Goal: Find specific page/section: Find specific page/section

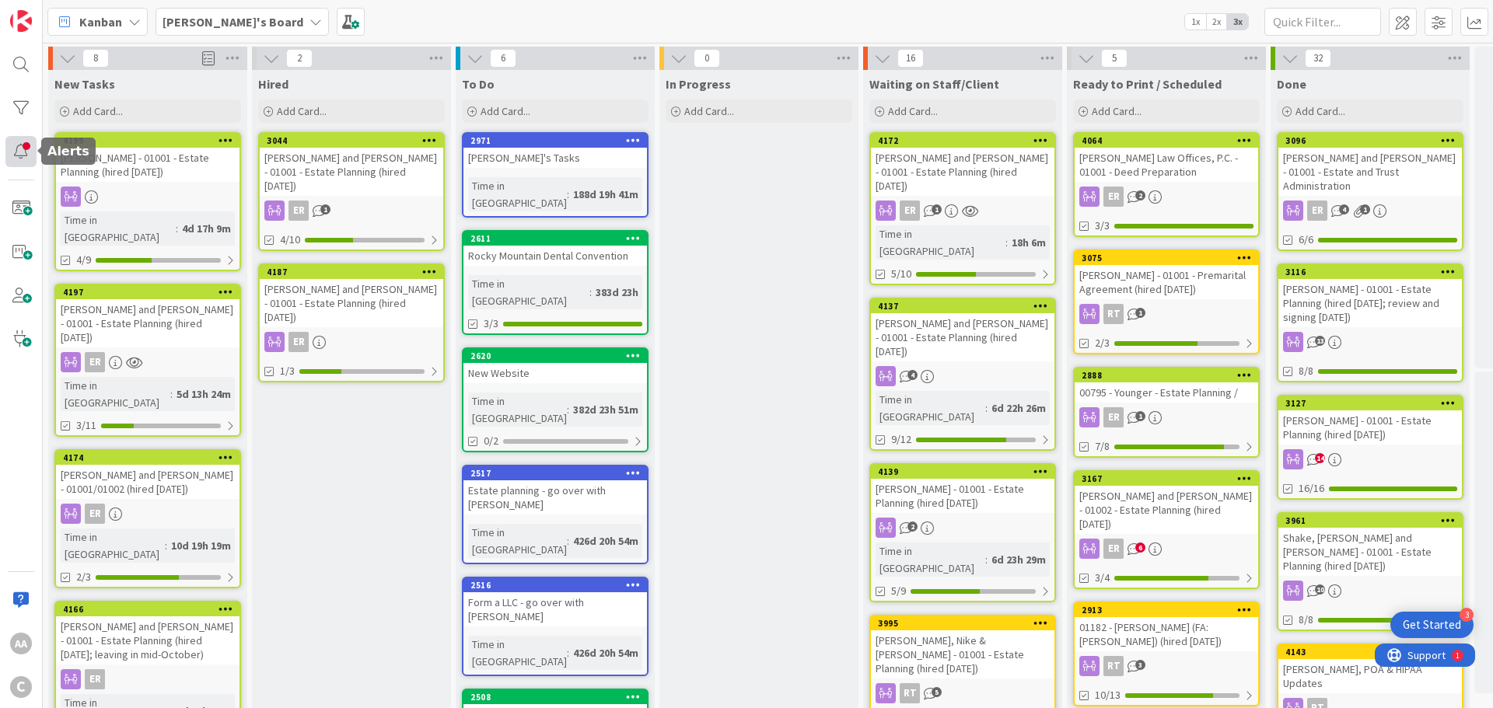
click at [17, 149] on div at bounding box center [20, 151] width 31 height 31
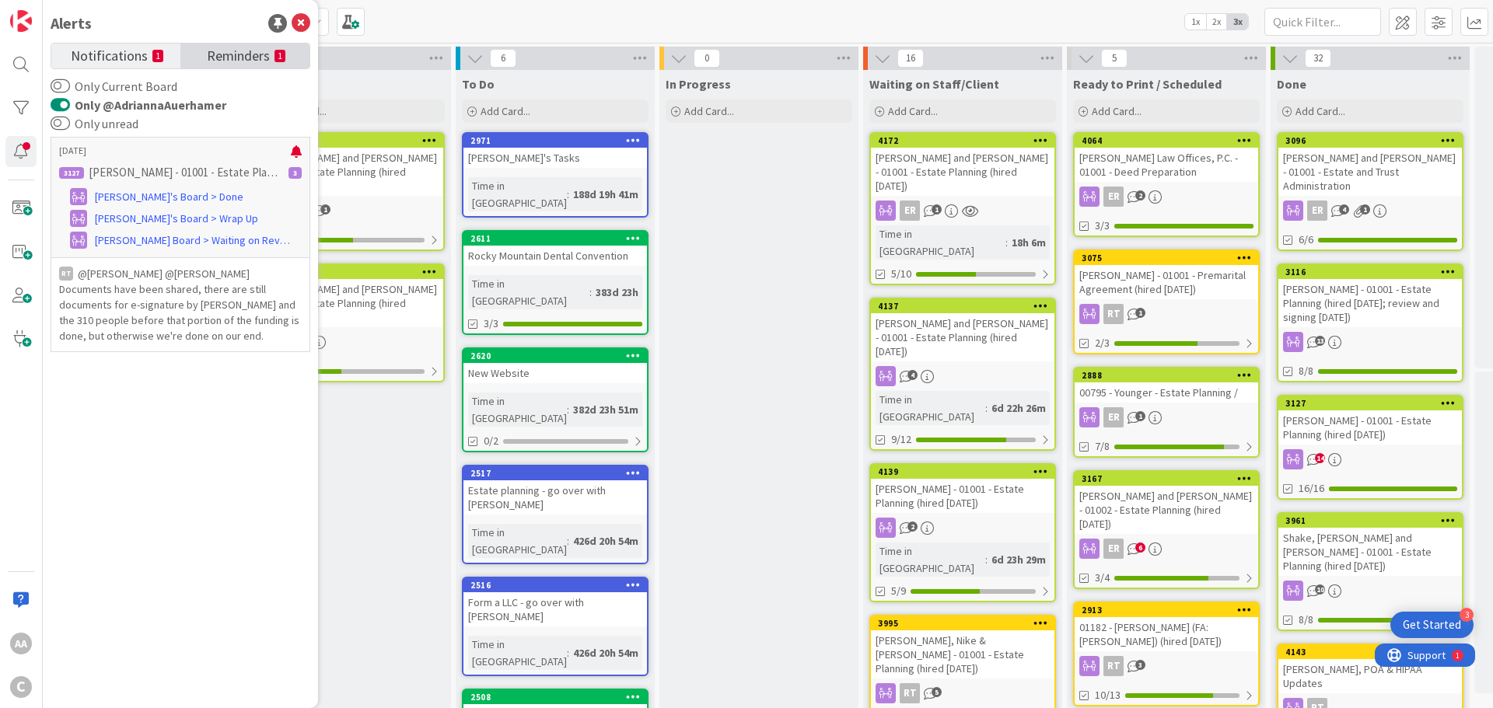
click at [211, 54] on span "Reminders" at bounding box center [238, 55] width 63 height 22
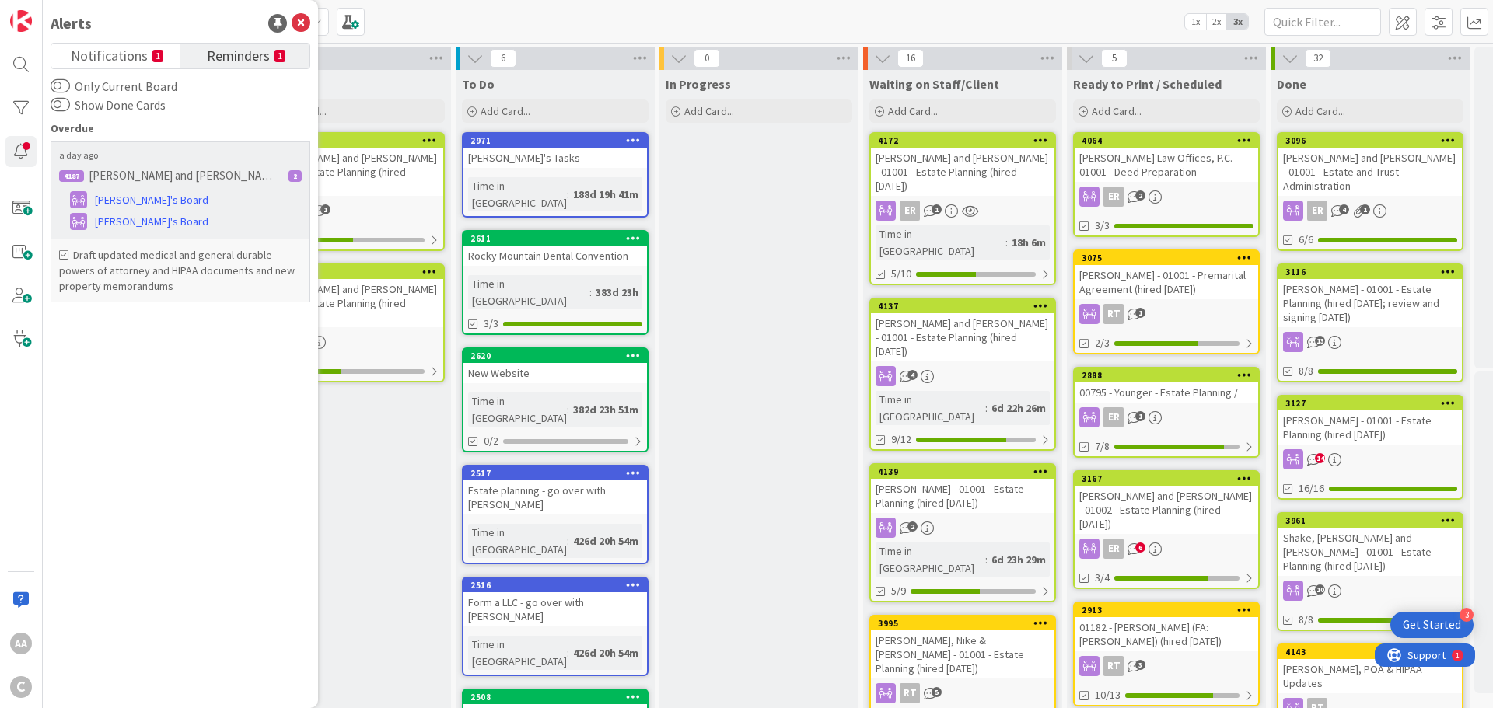
click at [113, 175] on p "[PERSON_NAME] and [PERSON_NAME] - 01001 - Estate Planning (hired [DATE])" at bounding box center [184, 176] width 191 height 14
copy p "[PERSON_NAME]"
click at [137, 219] on span "[PERSON_NAME]'s Board" at bounding box center [152, 222] width 114 height 16
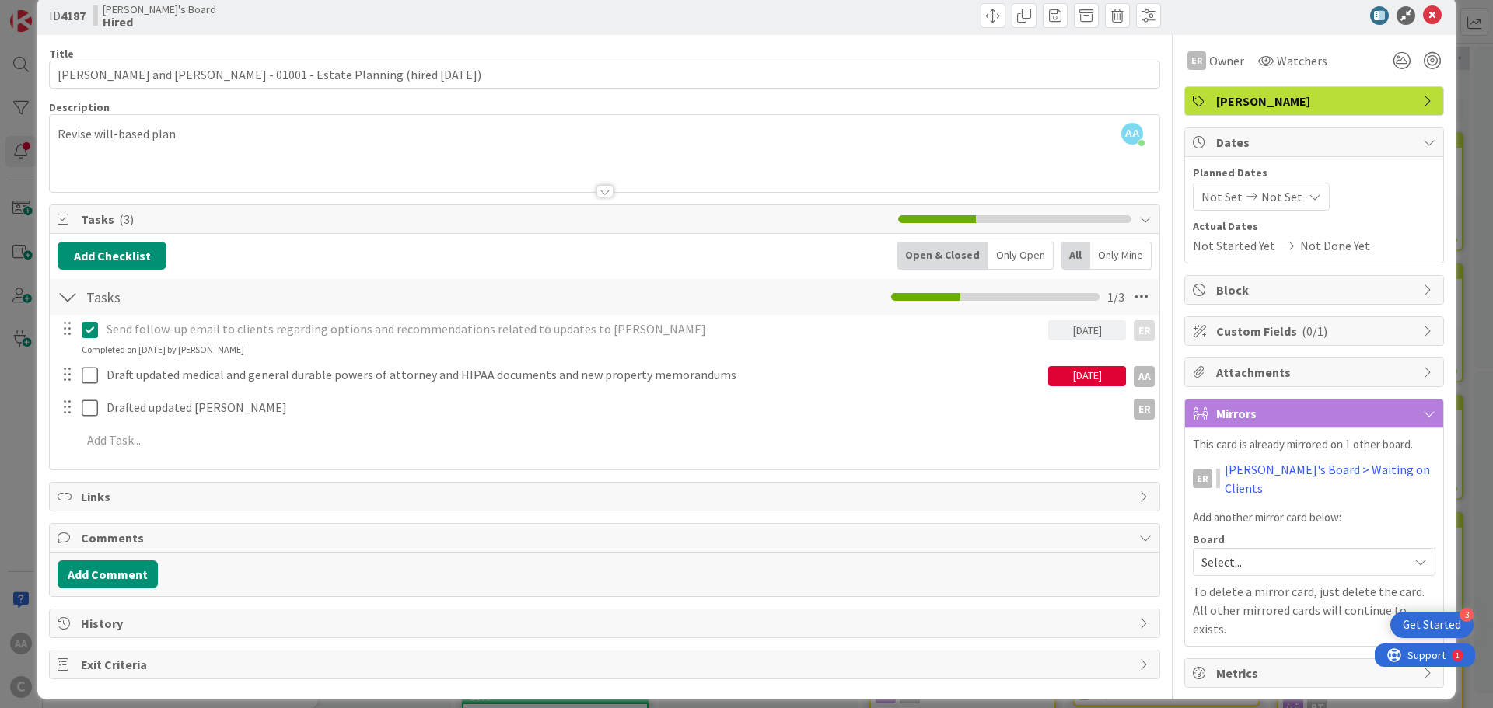
scroll to position [30, 0]
